Goal: Task Accomplishment & Management: Manage account settings

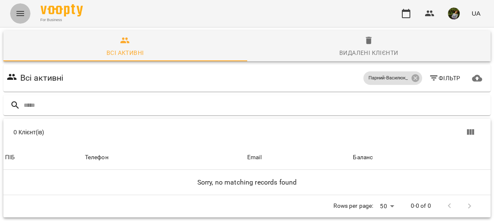
click at [19, 15] on icon "Menu" at bounding box center [20, 13] width 8 height 5
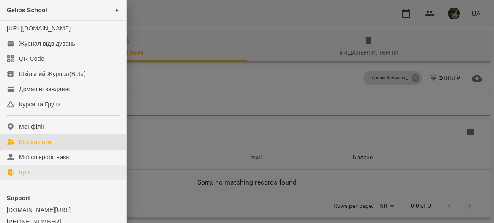
click at [31, 180] on link "Ігри" at bounding box center [63, 172] width 126 height 15
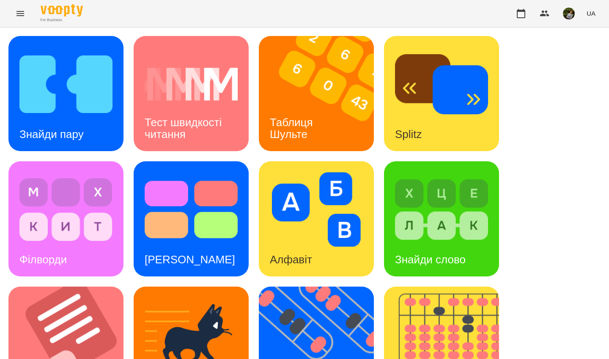
scroll to position [301, 0]
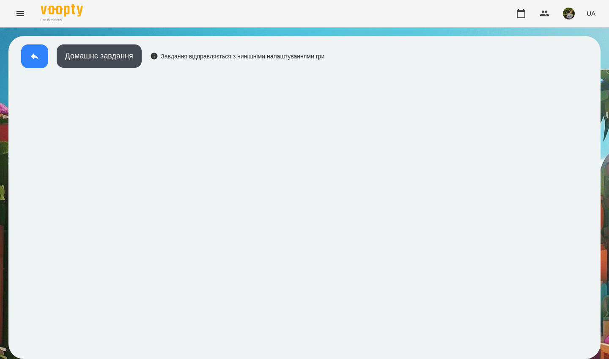
click at [35, 61] on button at bounding box center [34, 56] width 27 height 24
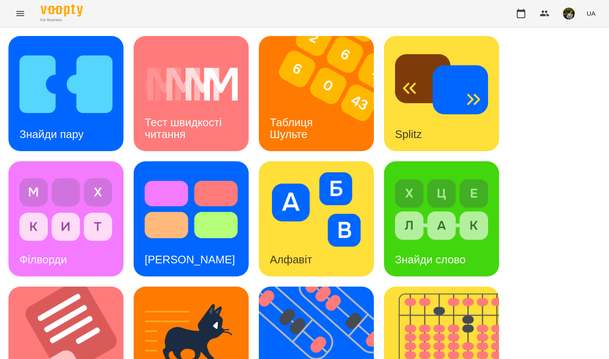
click at [25, 99] on img at bounding box center [65, 84] width 93 height 74
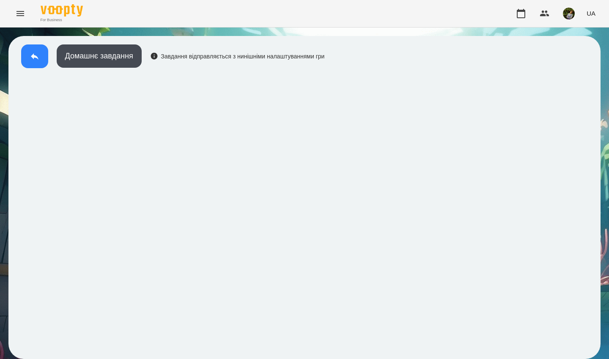
click at [28, 62] on button at bounding box center [34, 56] width 27 height 24
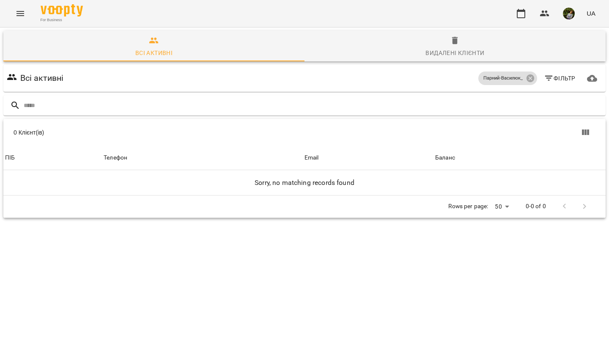
click at [25, 12] on icon "Menu" at bounding box center [20, 13] width 10 height 10
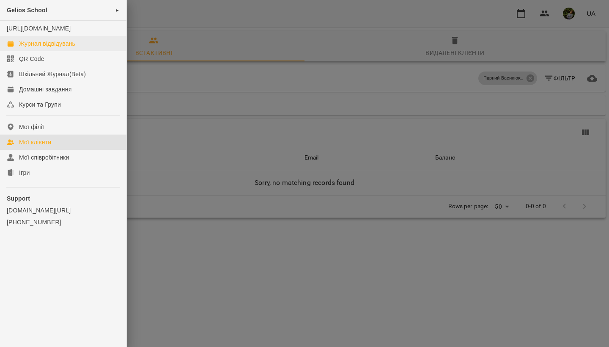
click at [42, 48] on div "Журнал відвідувань" at bounding box center [47, 43] width 56 height 8
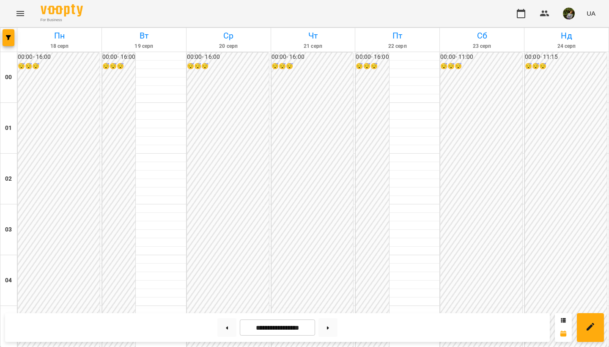
scroll to position [361, 0]
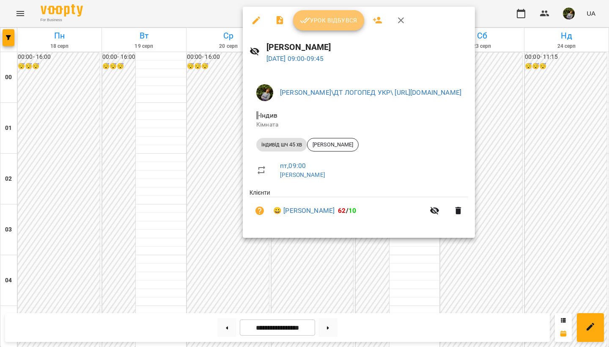
click at [343, 21] on span "Урок відбувся" at bounding box center [329, 20] width 58 height 10
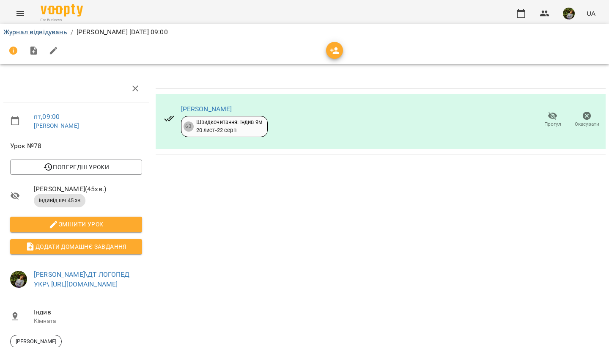
click at [57, 33] on link "Журнал відвідувань" at bounding box center [35, 32] width 64 height 8
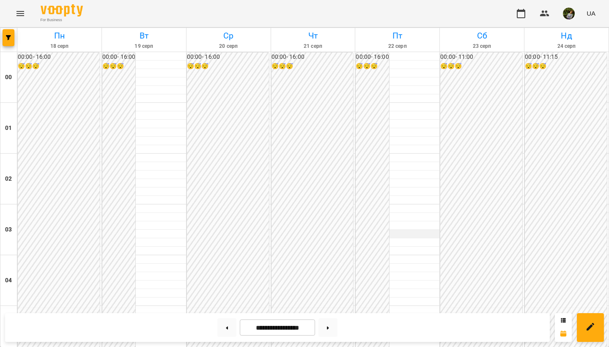
scroll to position [401, 0]
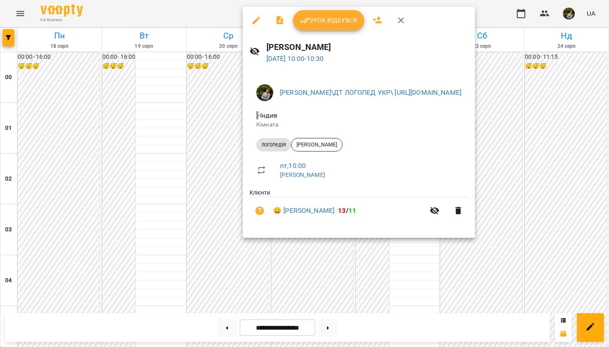
click at [416, 279] on div at bounding box center [304, 173] width 609 height 347
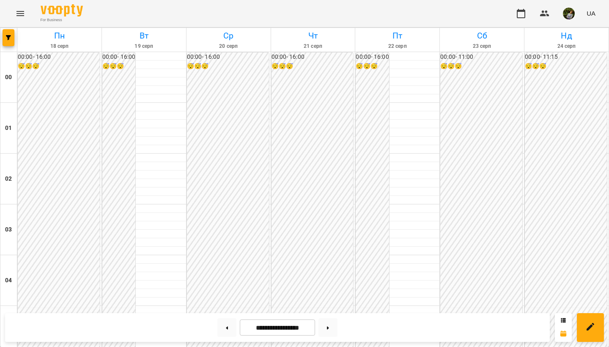
scroll to position [769, 0]
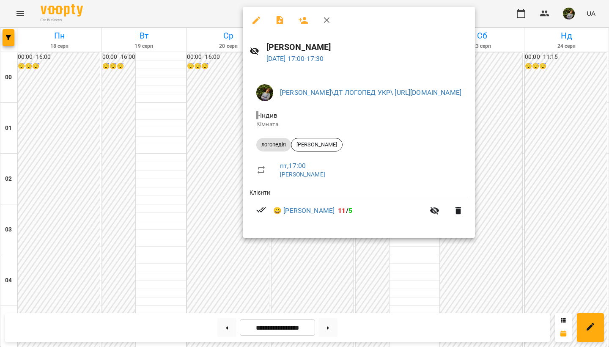
click at [118, 212] on div at bounding box center [304, 173] width 609 height 347
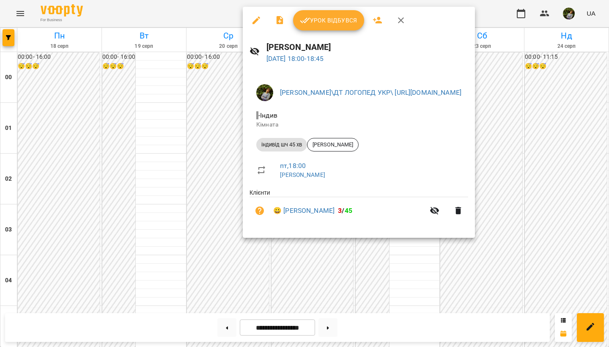
click at [153, 214] on div at bounding box center [304, 173] width 609 height 347
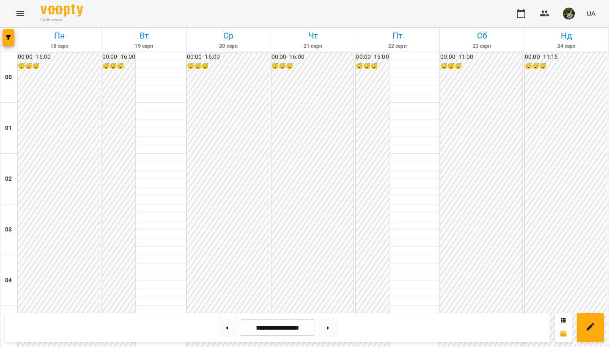
scroll to position [389, 0]
